Goal: Communication & Community: Answer question/provide support

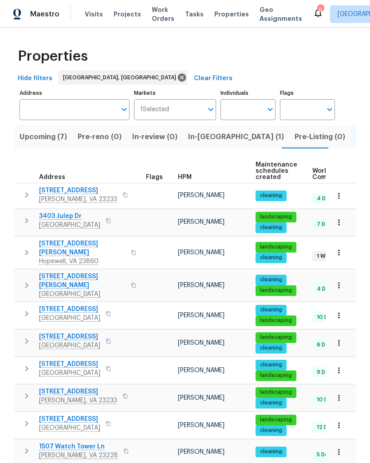
click at [55, 138] on span "Upcoming (7)" at bounding box center [43, 137] width 47 height 12
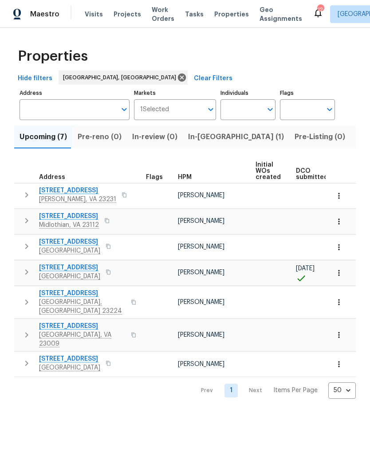
click at [52, 222] on span "Midlothian, VA 23112" at bounding box center [69, 225] width 60 height 9
click at [213, 139] on span "In-reno (1)" at bounding box center [236, 137] width 96 height 12
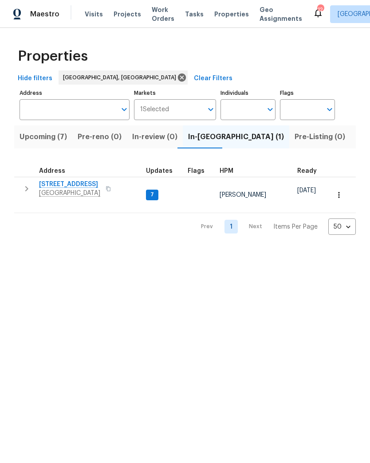
click at [84, 191] on span "Richmond, VA 23227" at bounding box center [69, 193] width 61 height 9
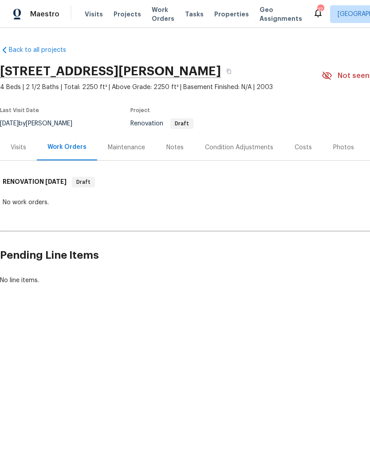
click at [185, 144] on div "Notes" at bounding box center [175, 147] width 39 height 26
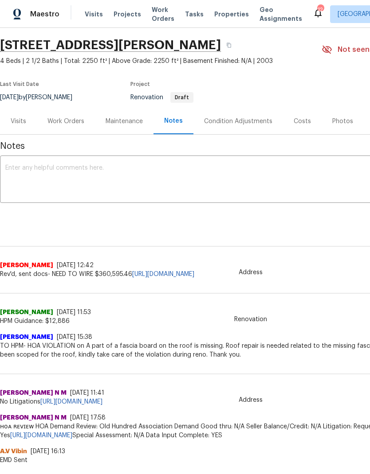
scroll to position [28, 0]
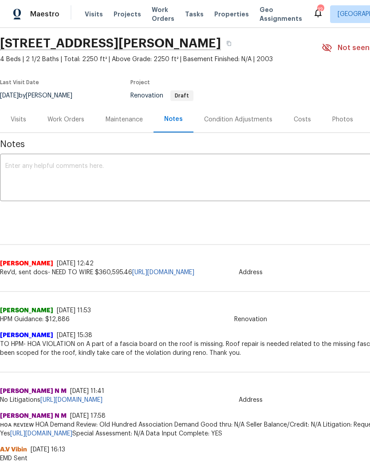
click at [66, 125] on div "Work Orders" at bounding box center [66, 119] width 58 height 26
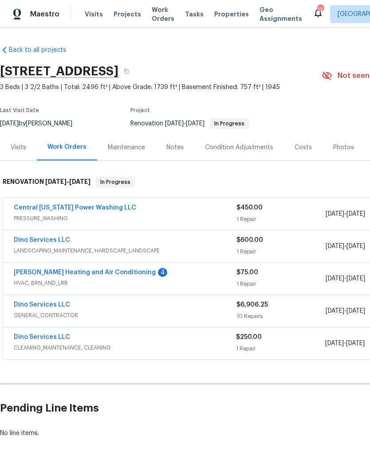
click at [28, 272] on link "[PERSON_NAME] Heating and Air Conditioning" at bounding box center [85, 273] width 142 height 6
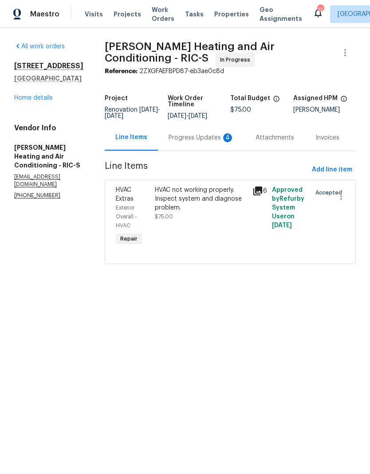
click at [207, 137] on div "Progress Updates 4" at bounding box center [201, 137] width 66 height 9
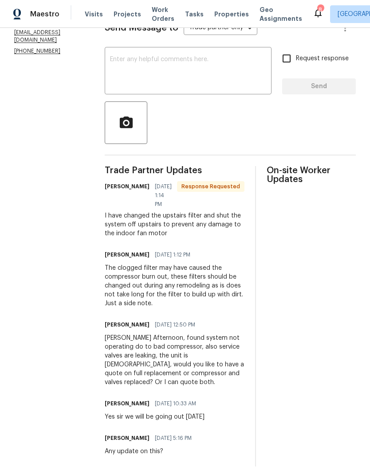
scroll to position [144, 0]
click at [239, 67] on textarea at bounding box center [188, 72] width 156 height 31
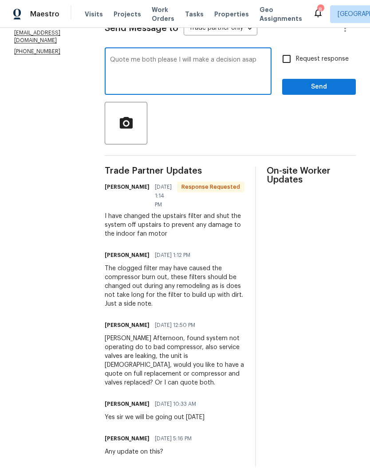
type textarea "Quote me both please I will make a decision asap"
click at [301, 89] on span "Send" at bounding box center [318, 87] width 59 height 11
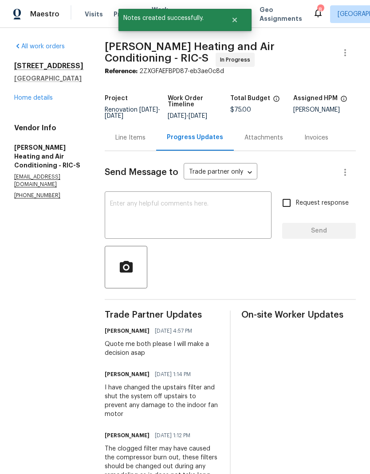
click at [30, 101] on link "Home details" at bounding box center [33, 98] width 39 height 6
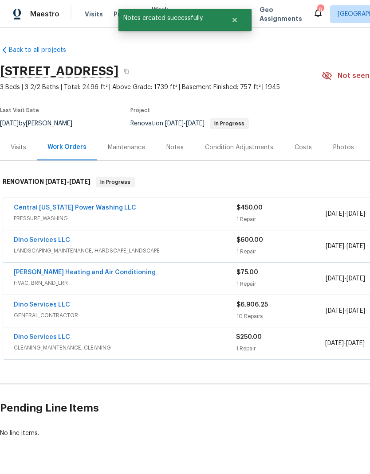
click at [177, 153] on div "Notes" at bounding box center [175, 147] width 39 height 26
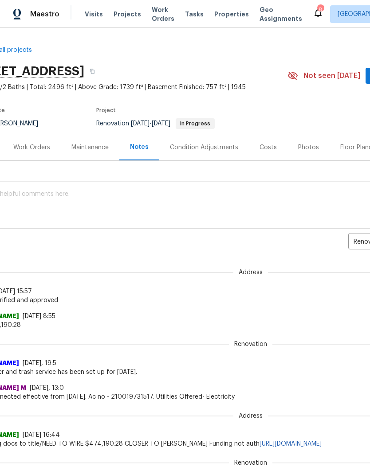
scroll to position [0, 34]
click at [20, 149] on div "Work Orders" at bounding box center [31, 147] width 37 height 9
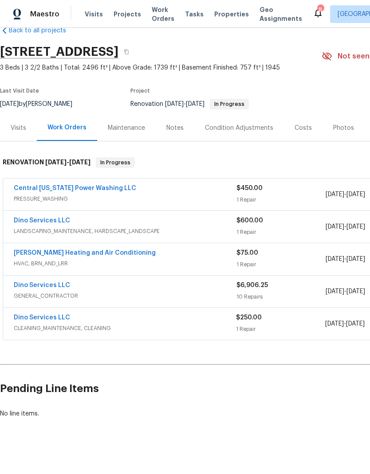
scroll to position [20, 0]
